Goal: Transaction & Acquisition: Purchase product/service

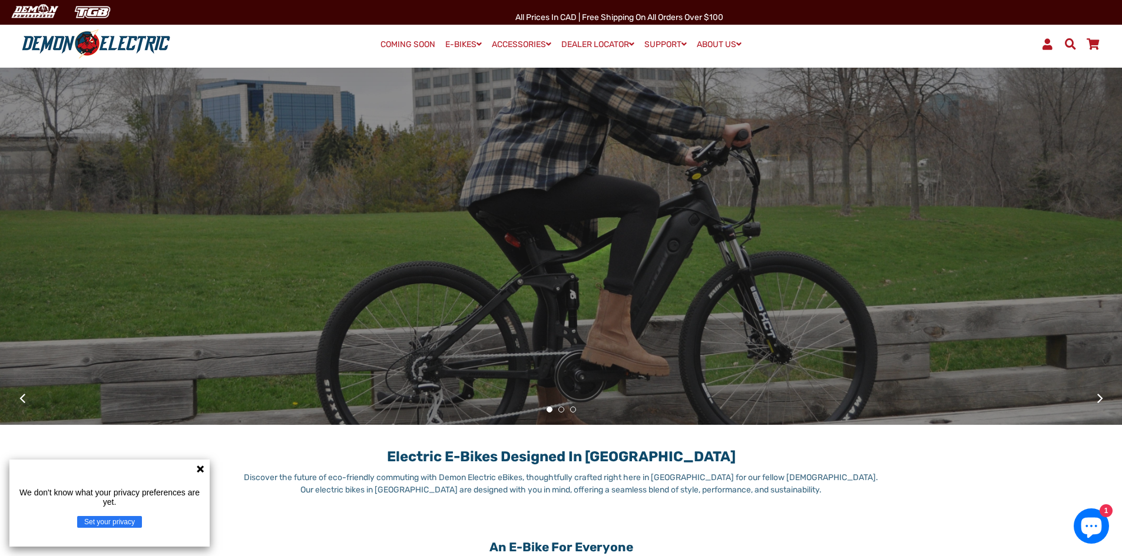
scroll to position [177, 0]
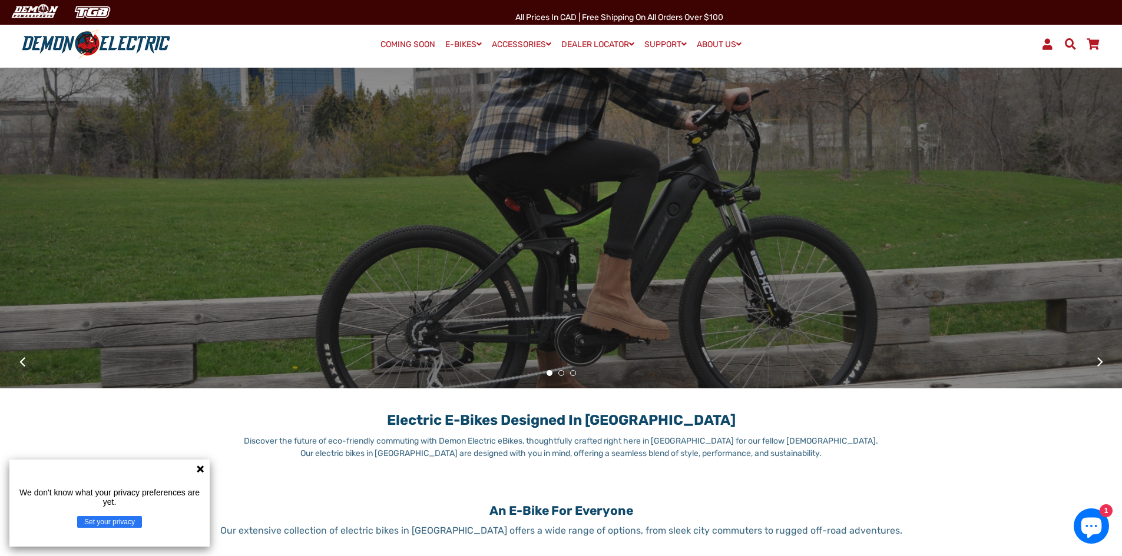
click at [203, 469] on icon at bounding box center [199, 469] width 9 height 9
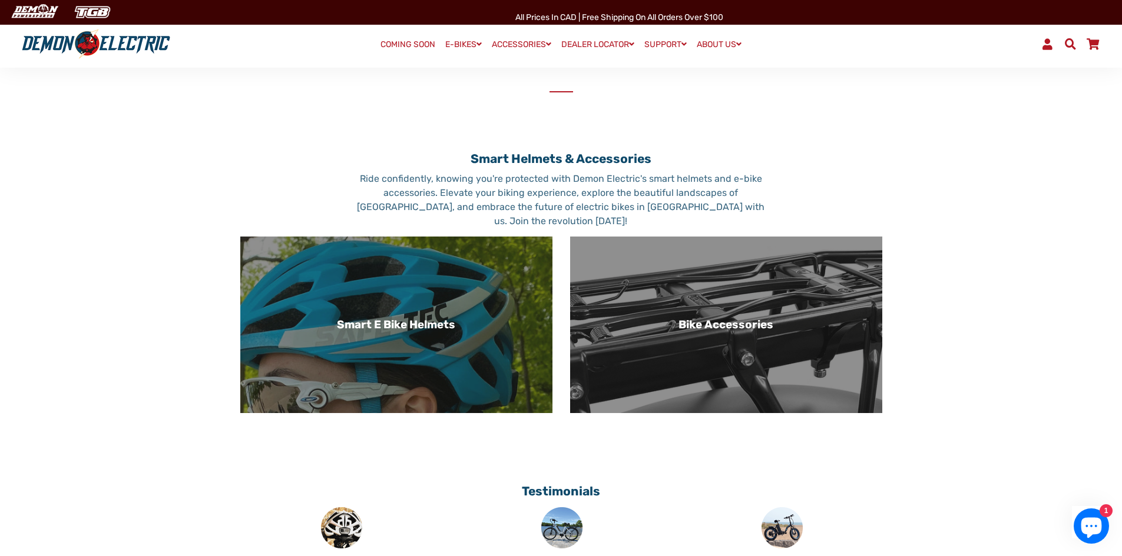
scroll to position [766, 0]
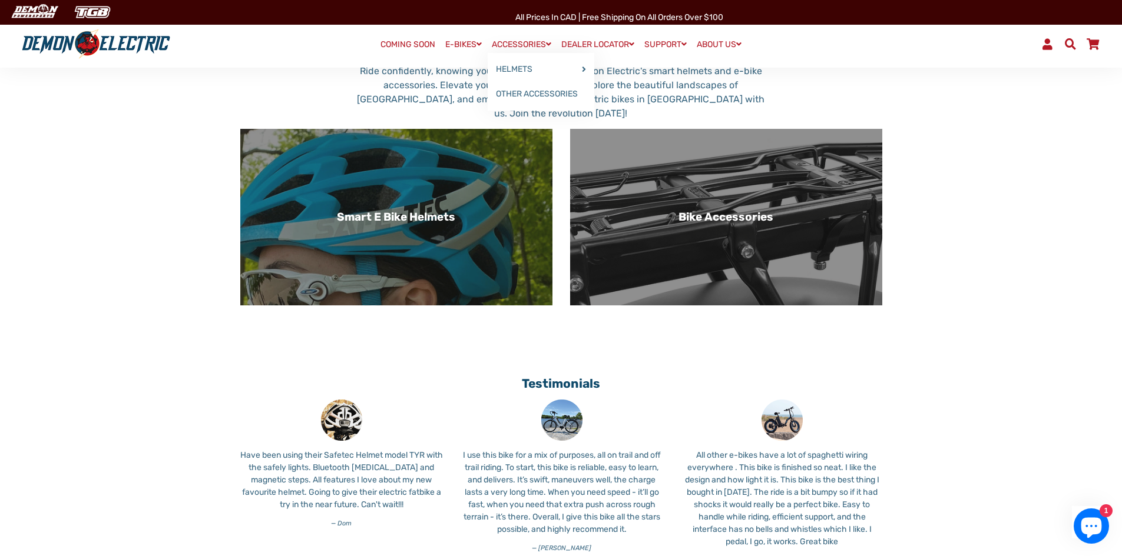
click at [509, 44] on link "ACCESSORIES" at bounding box center [522, 44] width 68 height 17
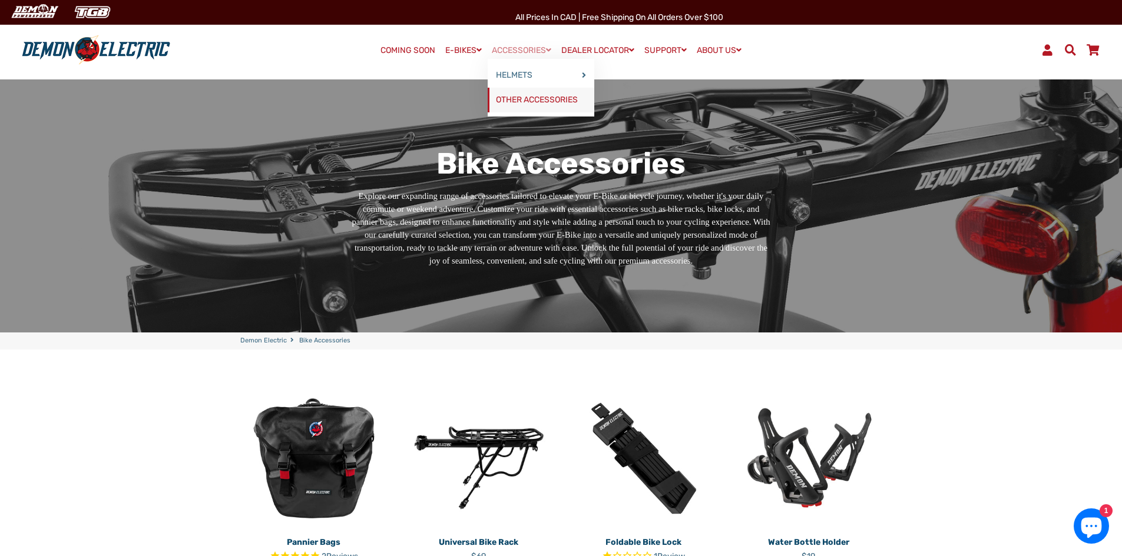
click at [505, 98] on link "OTHER ACCESSORIES" at bounding box center [541, 100] width 107 height 25
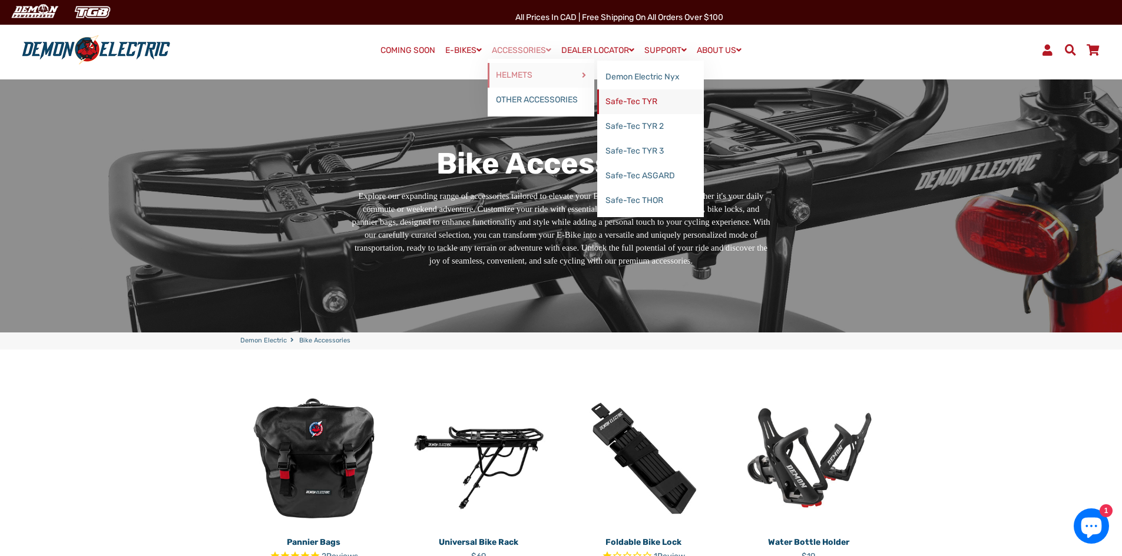
click at [641, 101] on link "Safe-Tec TYR" at bounding box center [650, 102] width 107 height 25
